Goal: Task Accomplishment & Management: Use online tool/utility

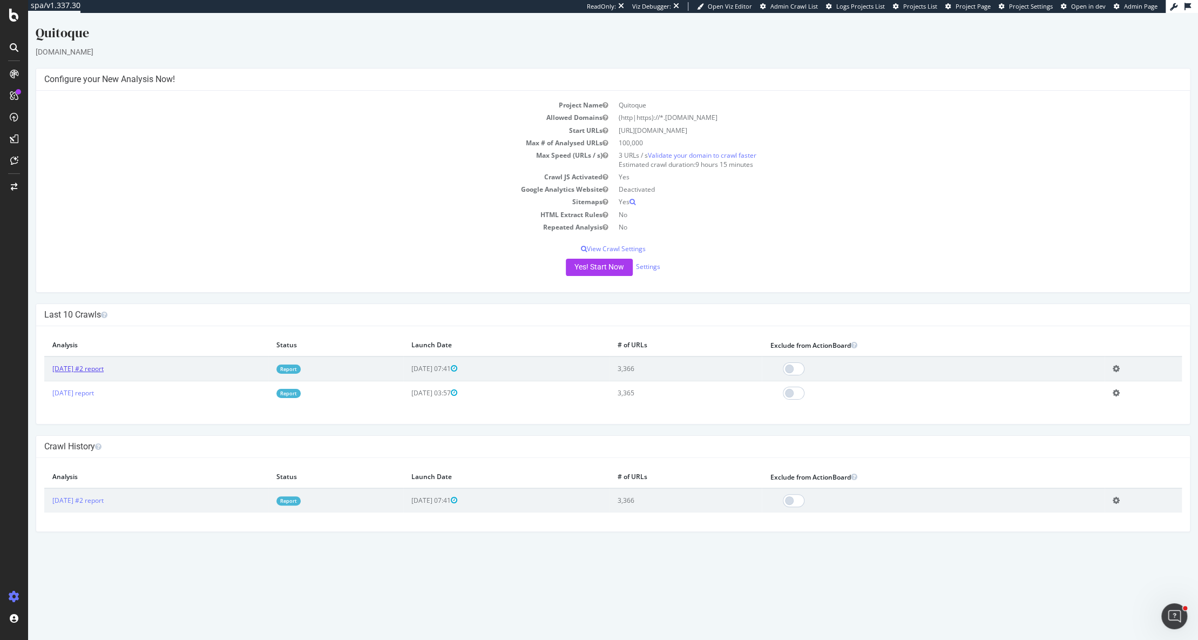
click at [99, 368] on link "[DATE] #2 report" at bounding box center [77, 368] width 51 height 9
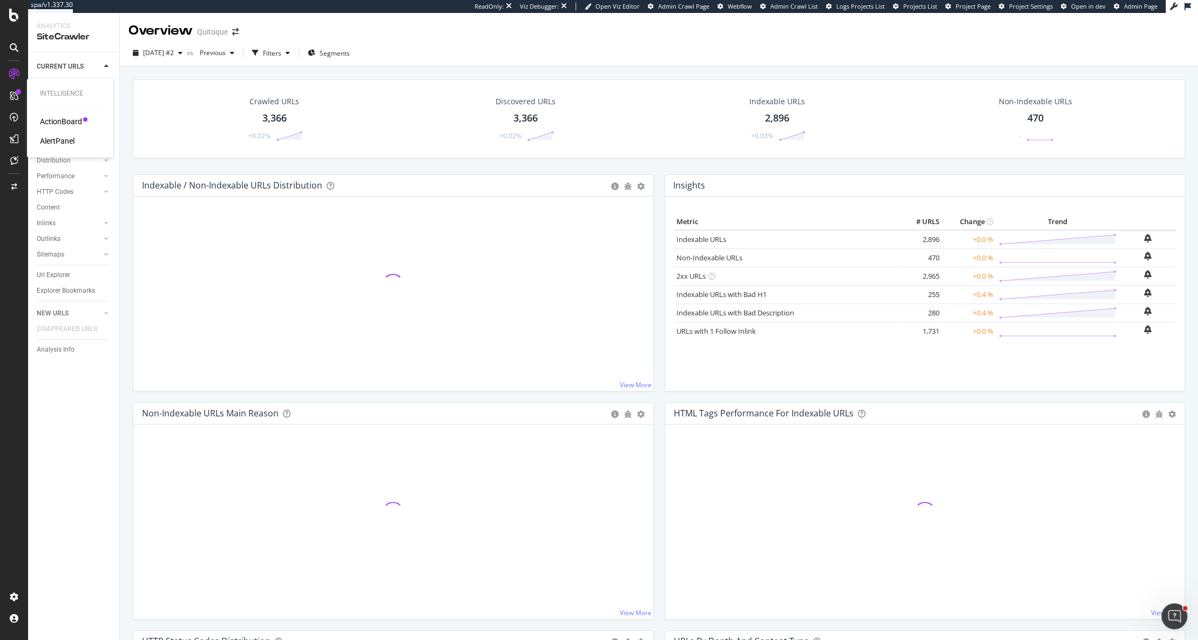
click at [61, 125] on div "ActionBoard" at bounding box center [61, 121] width 42 height 11
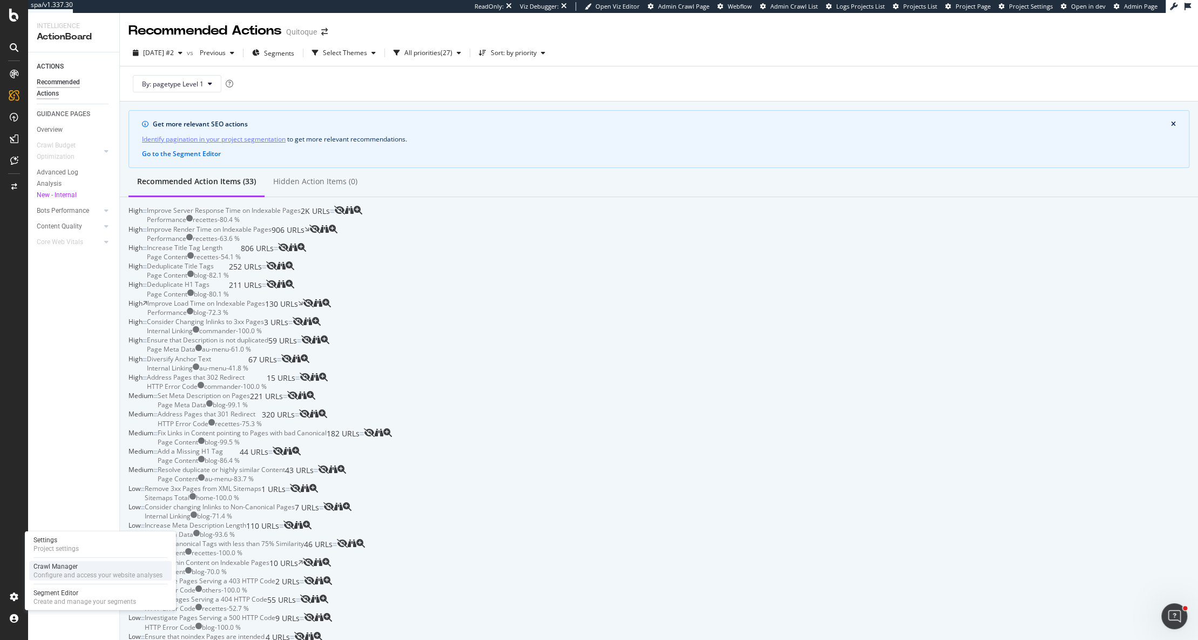
click at [64, 572] on div "Configure and access your website analyses" at bounding box center [97, 575] width 129 height 9
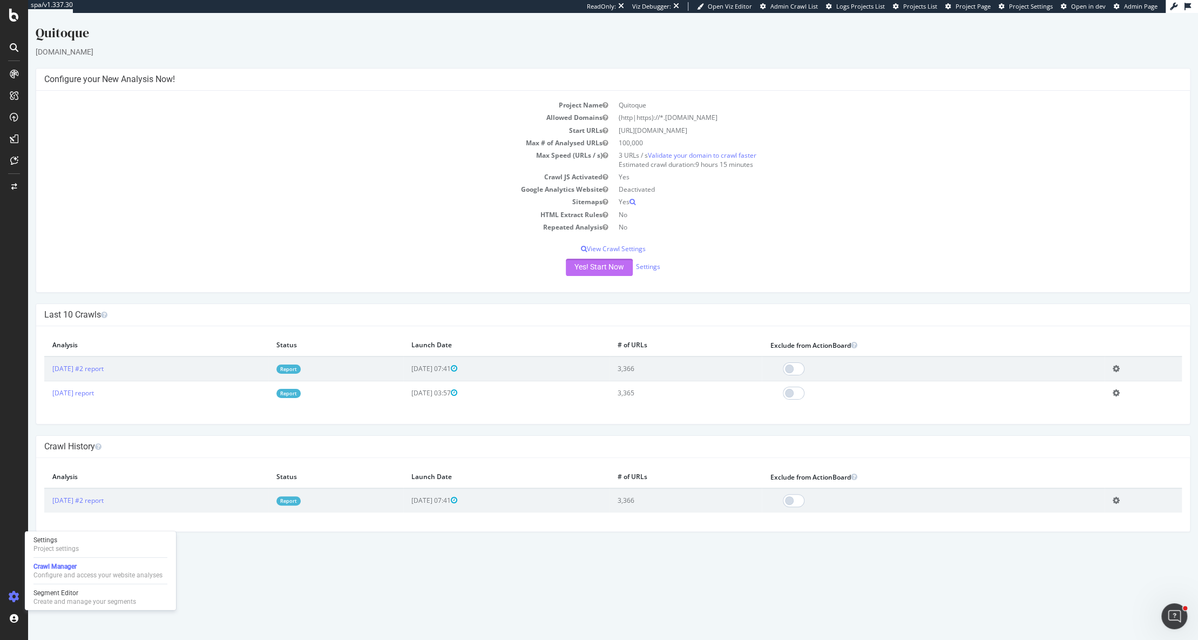
click at [590, 267] on button "Yes! Start Now" at bounding box center [599, 267] width 67 height 17
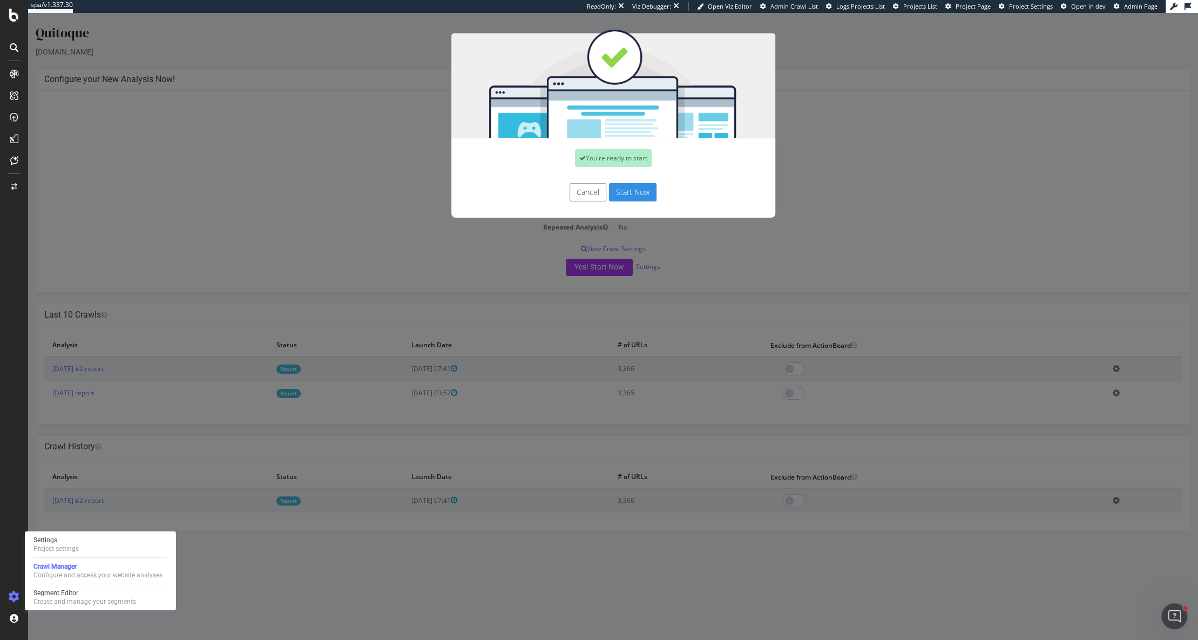
click at [624, 193] on button "Start Now" at bounding box center [633, 192] width 48 height 18
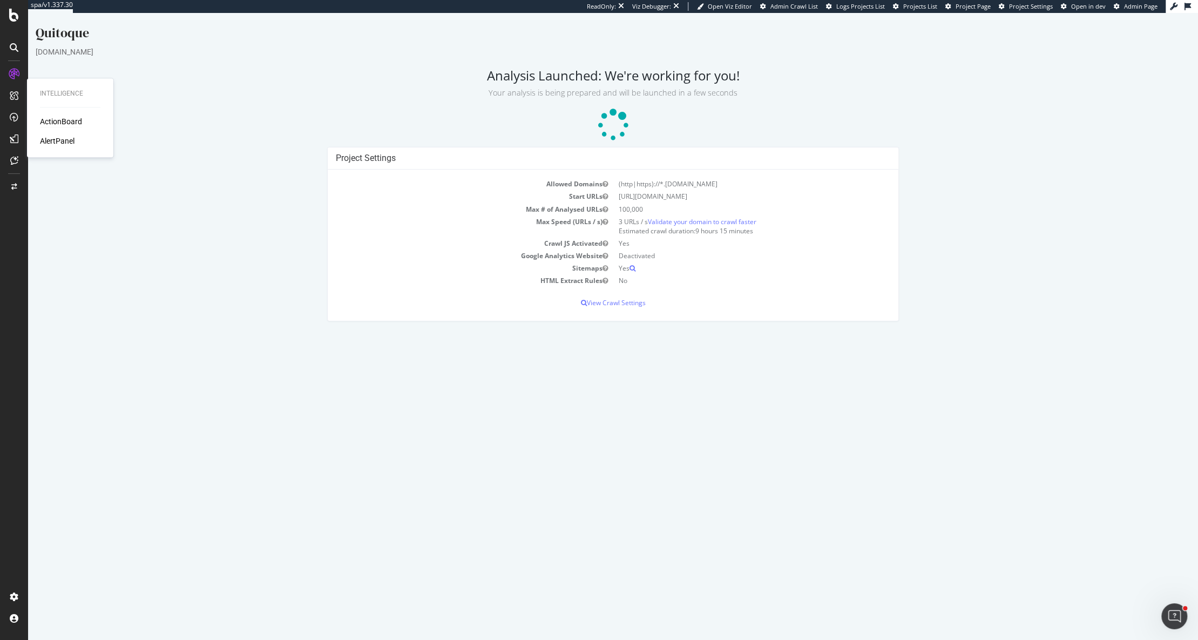
click at [55, 124] on div "ActionBoard" at bounding box center [61, 121] width 42 height 11
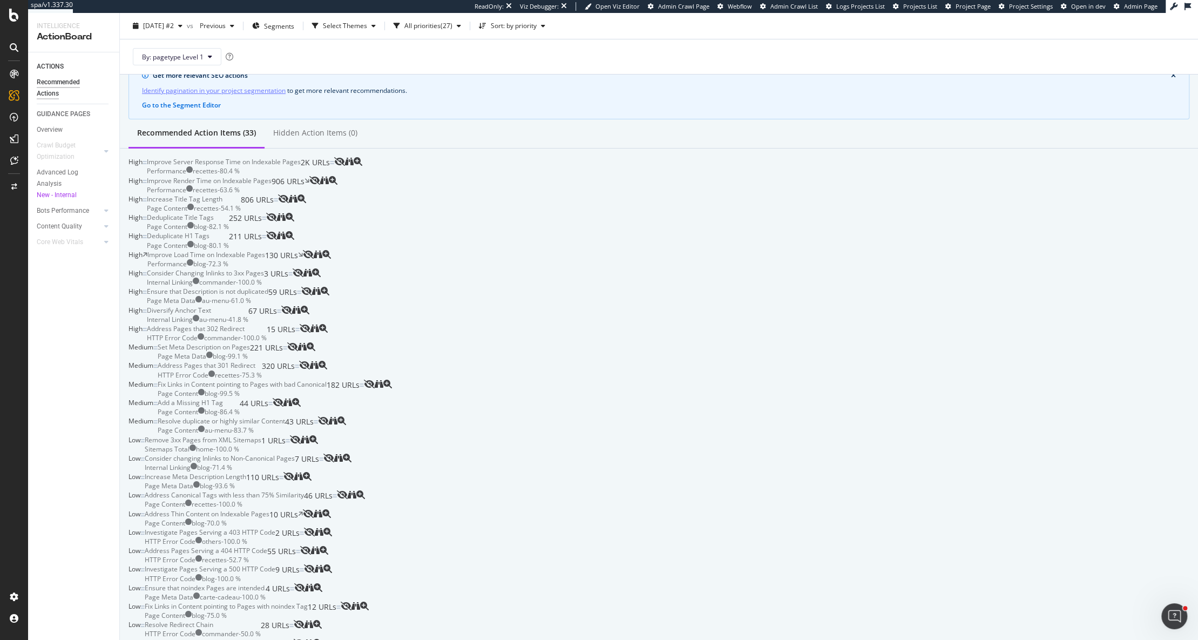
scroll to position [54, 0]
